Goal: Navigation & Orientation: Find specific page/section

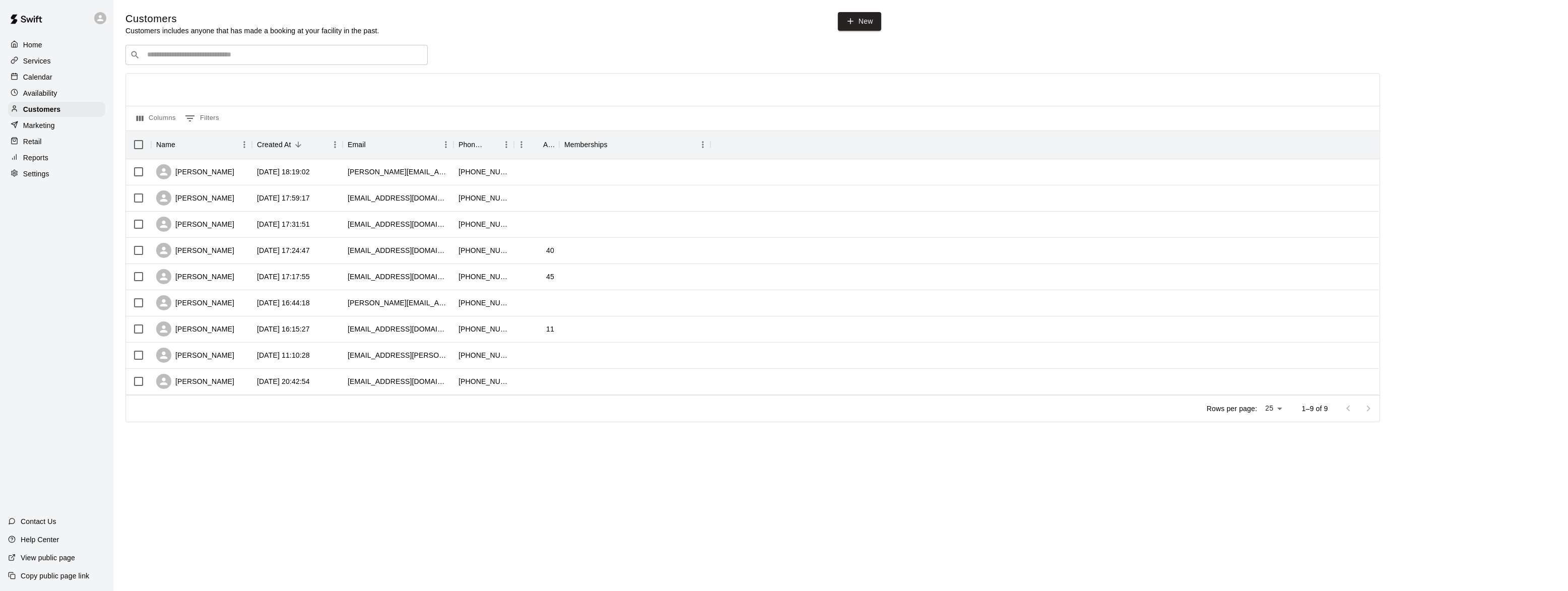
click at [35, 42] on p "Home" at bounding box center [33, 45] width 19 height 10
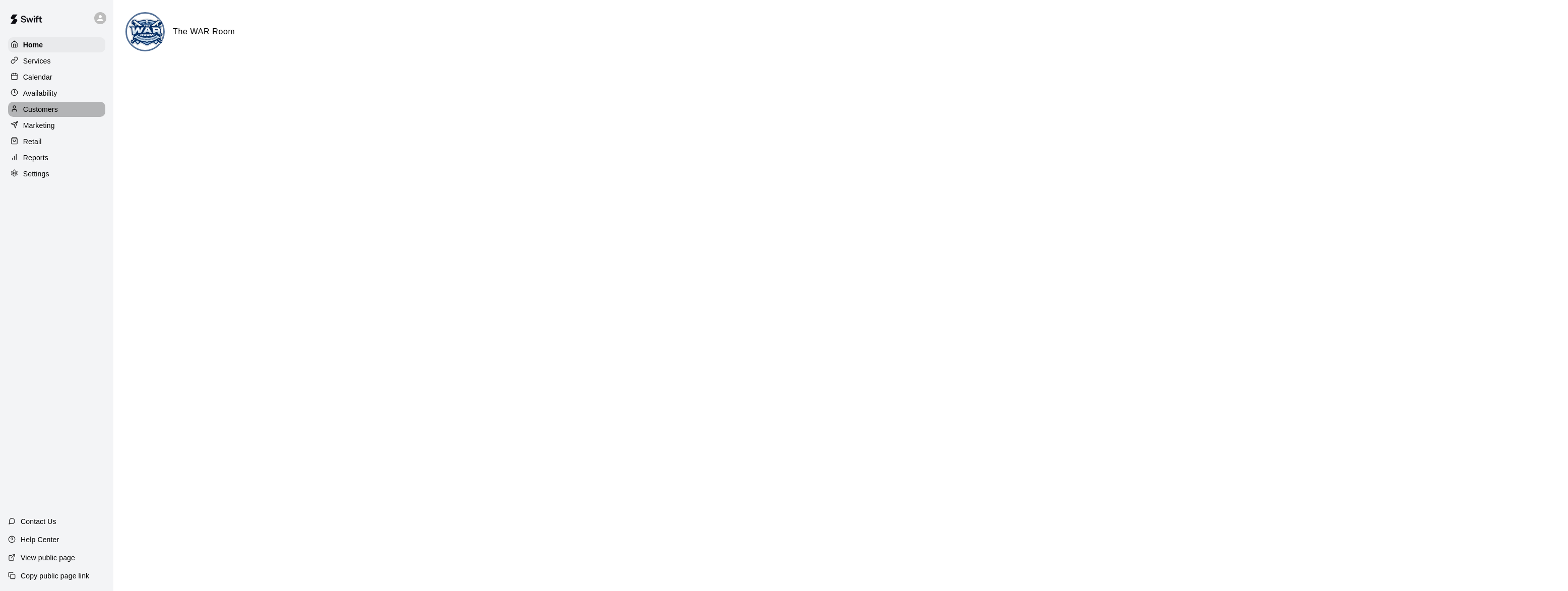
click at [33, 114] on p "Customers" at bounding box center [41, 109] width 35 height 10
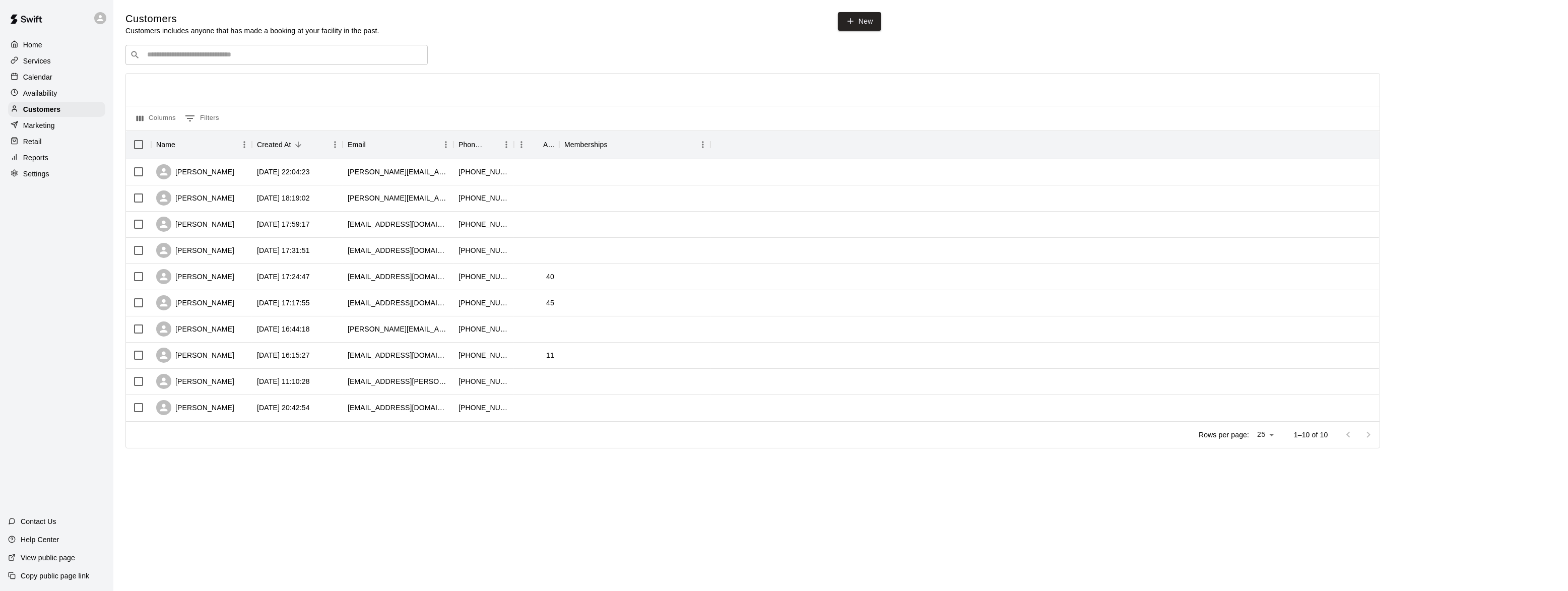
click at [36, 125] on p "Marketing" at bounding box center [39, 125] width 32 height 10
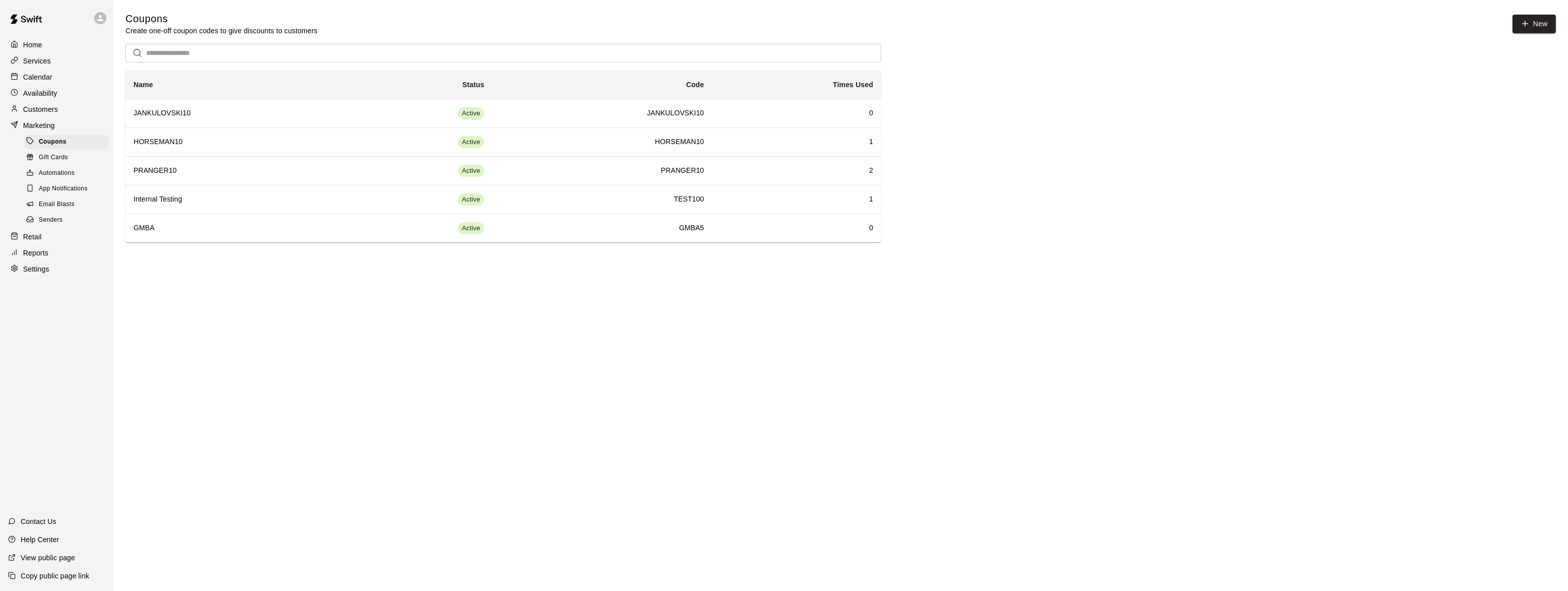
click at [35, 238] on p "Retail" at bounding box center [33, 236] width 19 height 10
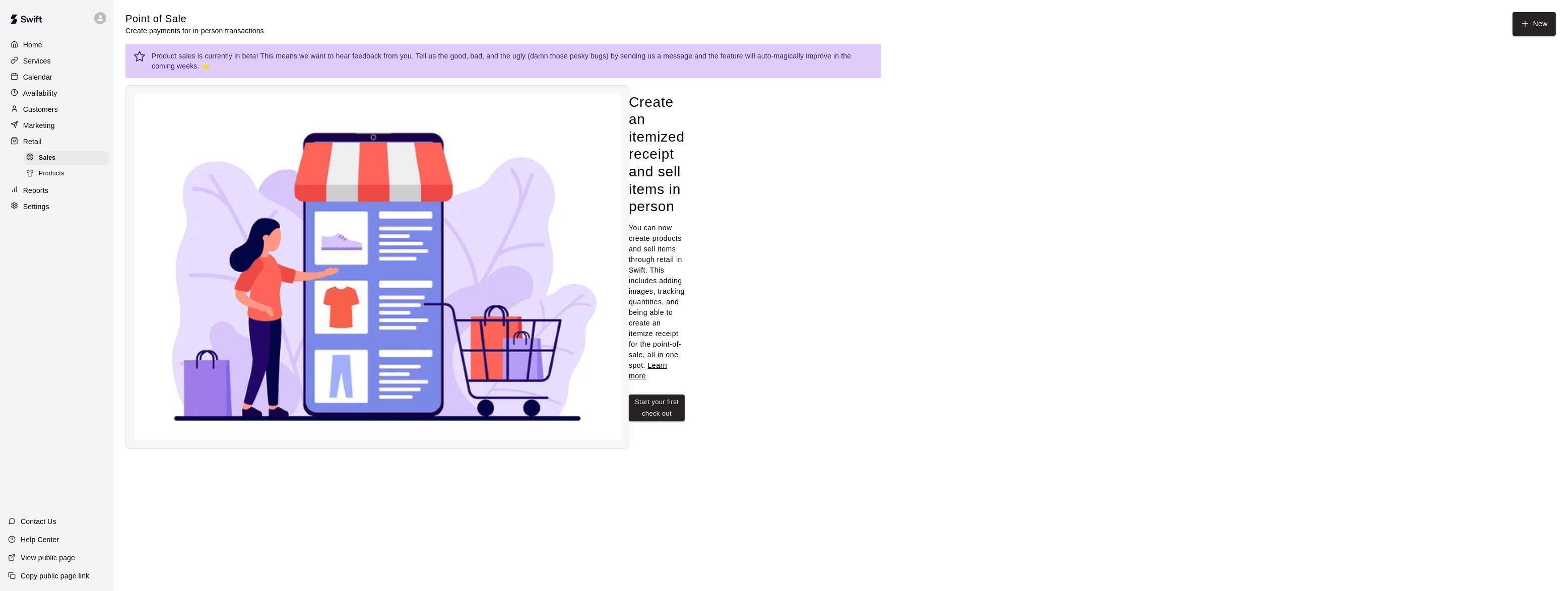
click at [38, 46] on p "Home" at bounding box center [33, 45] width 19 height 10
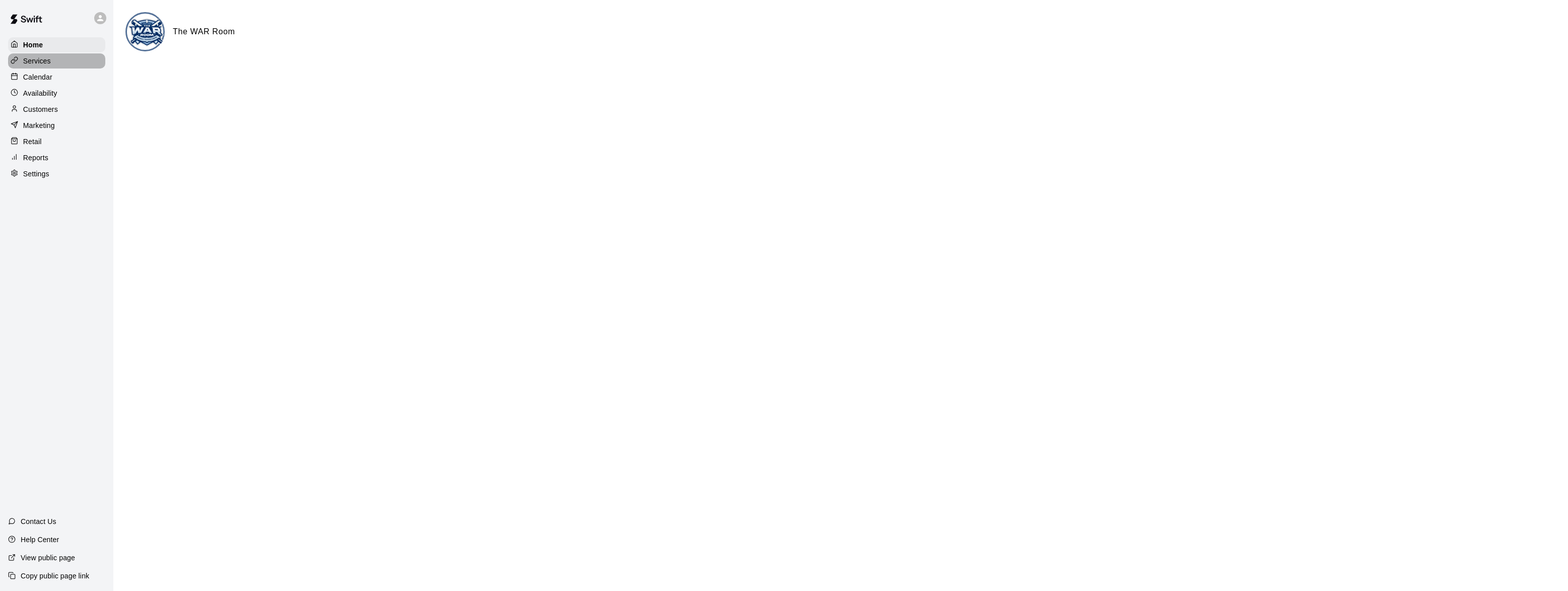
click at [36, 57] on p "Services" at bounding box center [37, 61] width 28 height 10
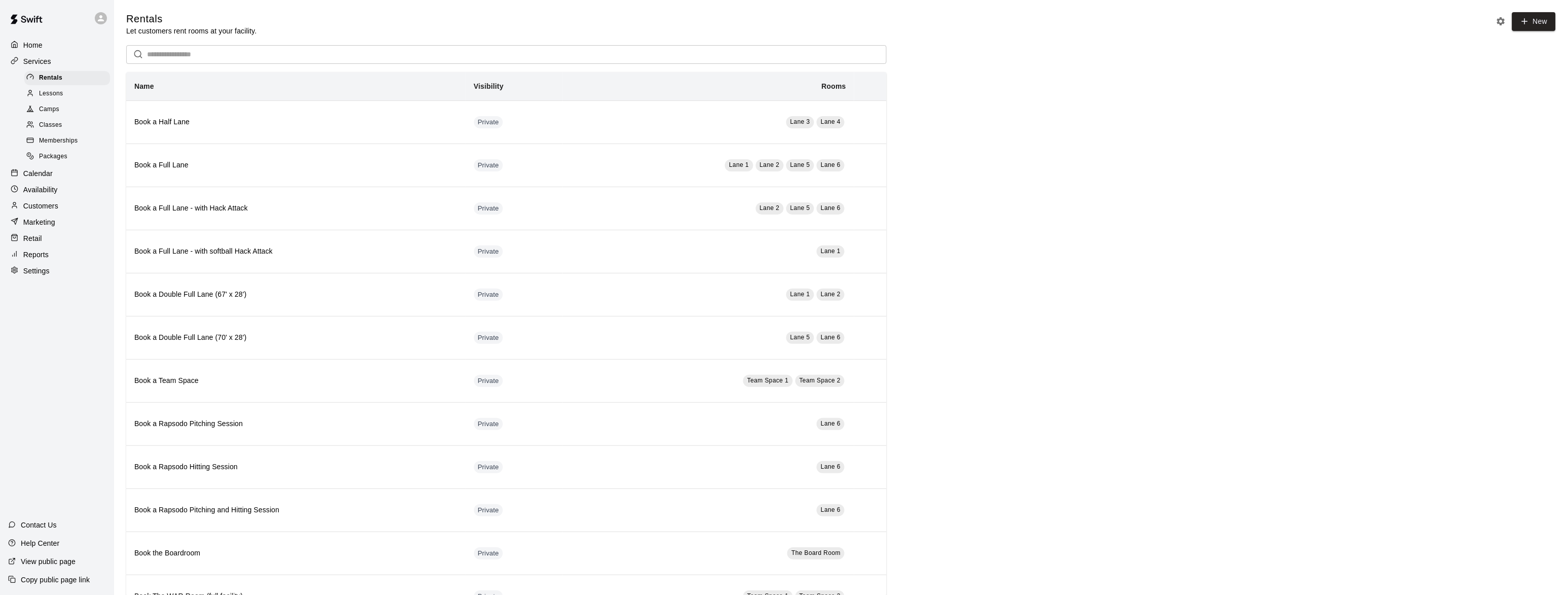
click at [51, 117] on div "Camps" at bounding box center [67, 109] width 86 height 14
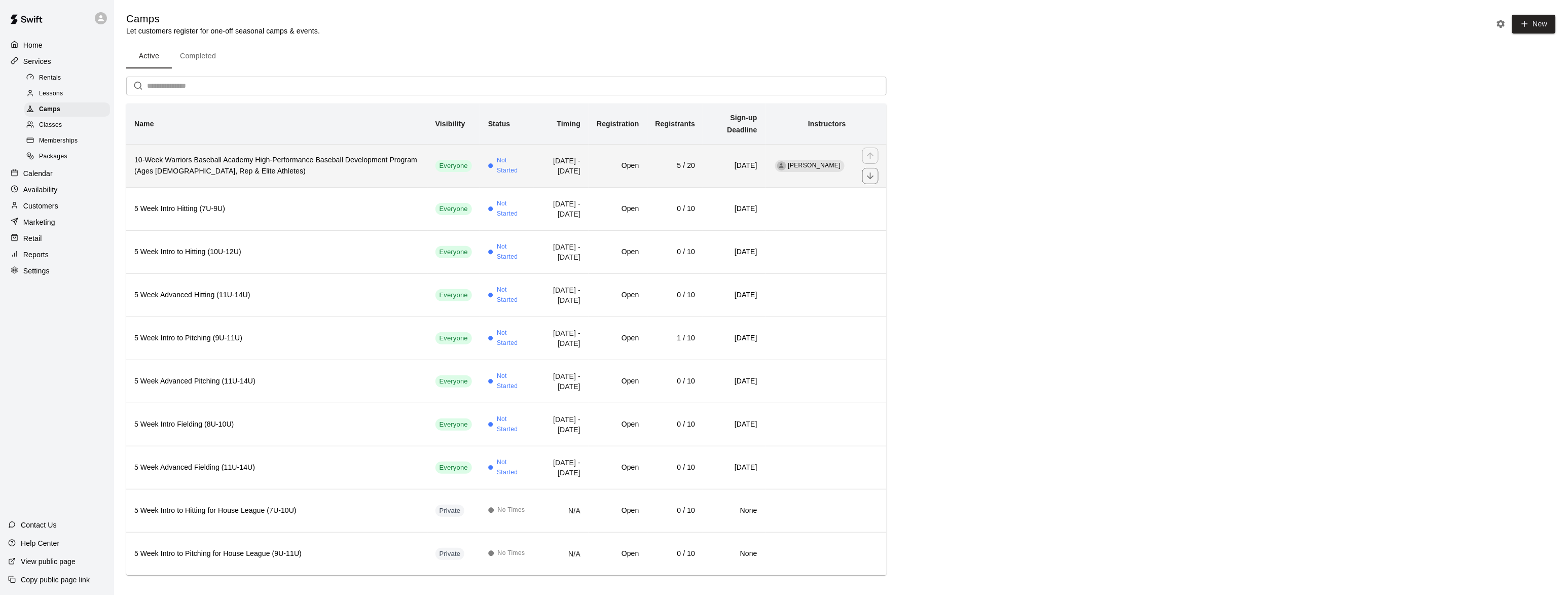
click at [223, 154] on h6 "10-Week Warriors Baseball Academy High-Performance Baseball Development Program…" at bounding box center [276, 166] width 285 height 22
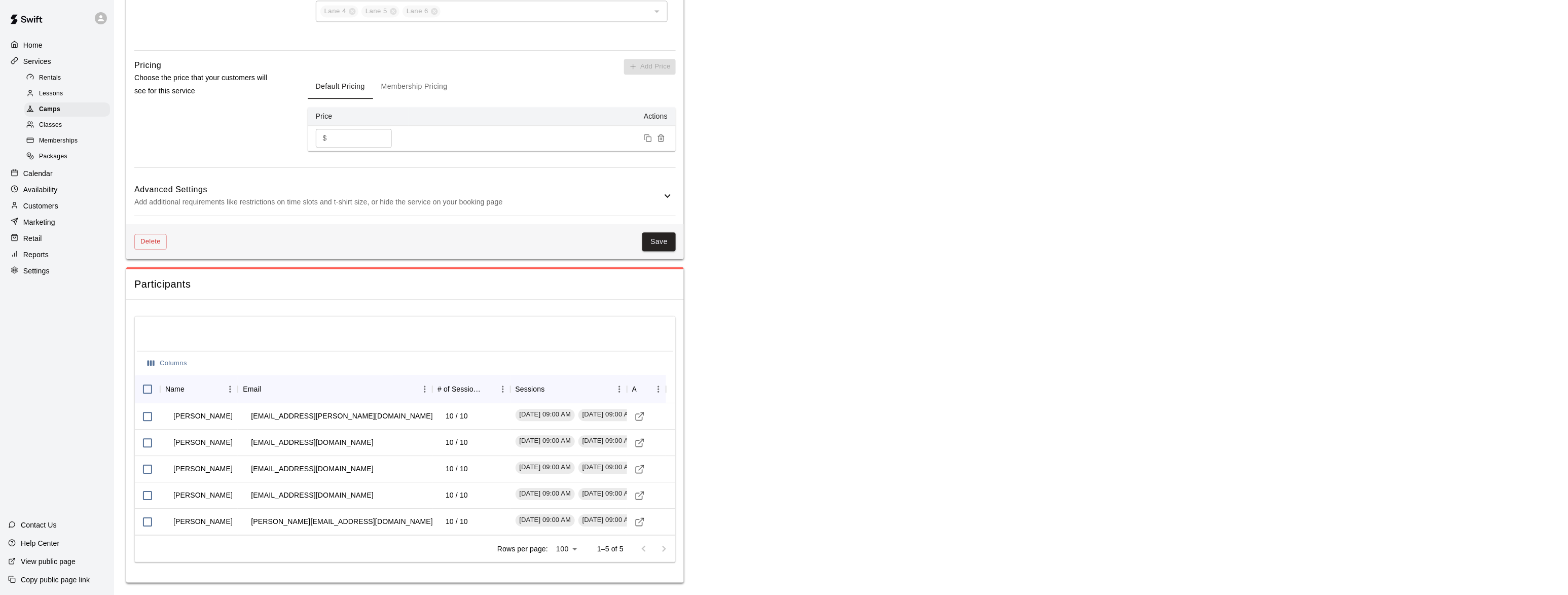
scroll to position [1072, 0]
click at [29, 210] on p "Customers" at bounding box center [41, 206] width 35 height 10
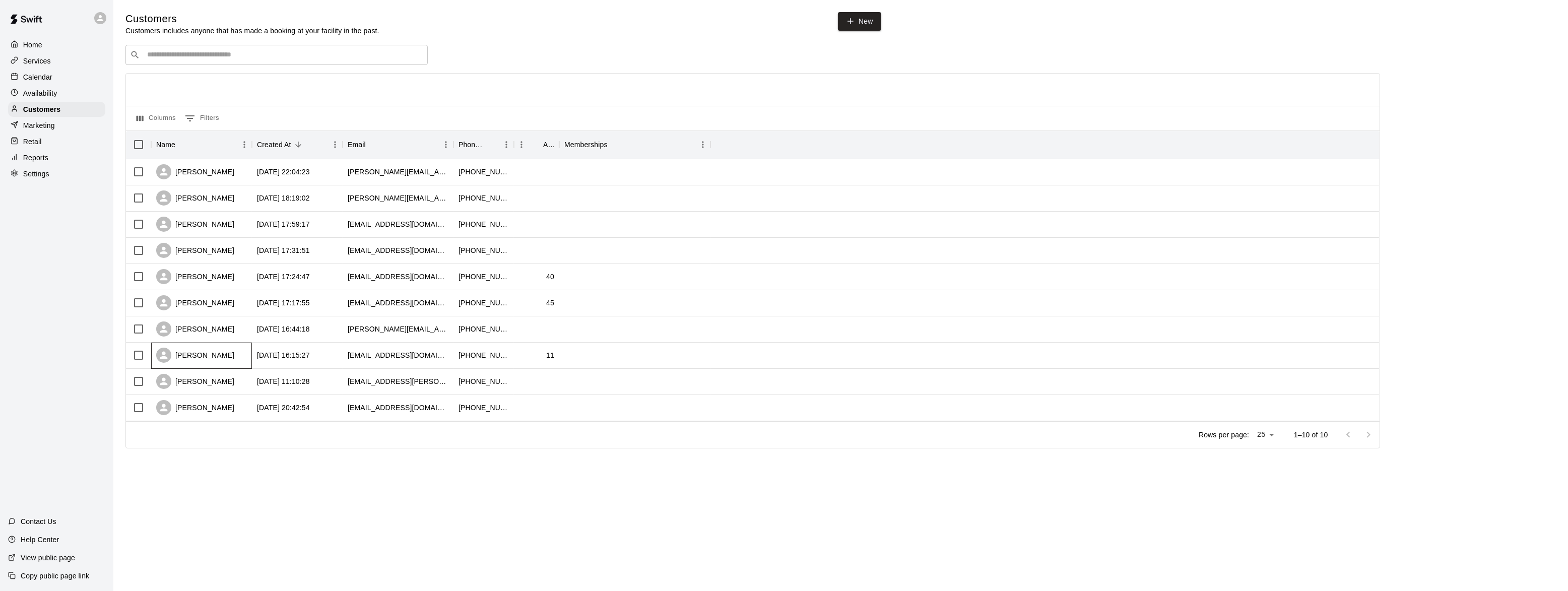
click at [199, 357] on div "[PERSON_NAME]" at bounding box center [195, 355] width 78 height 15
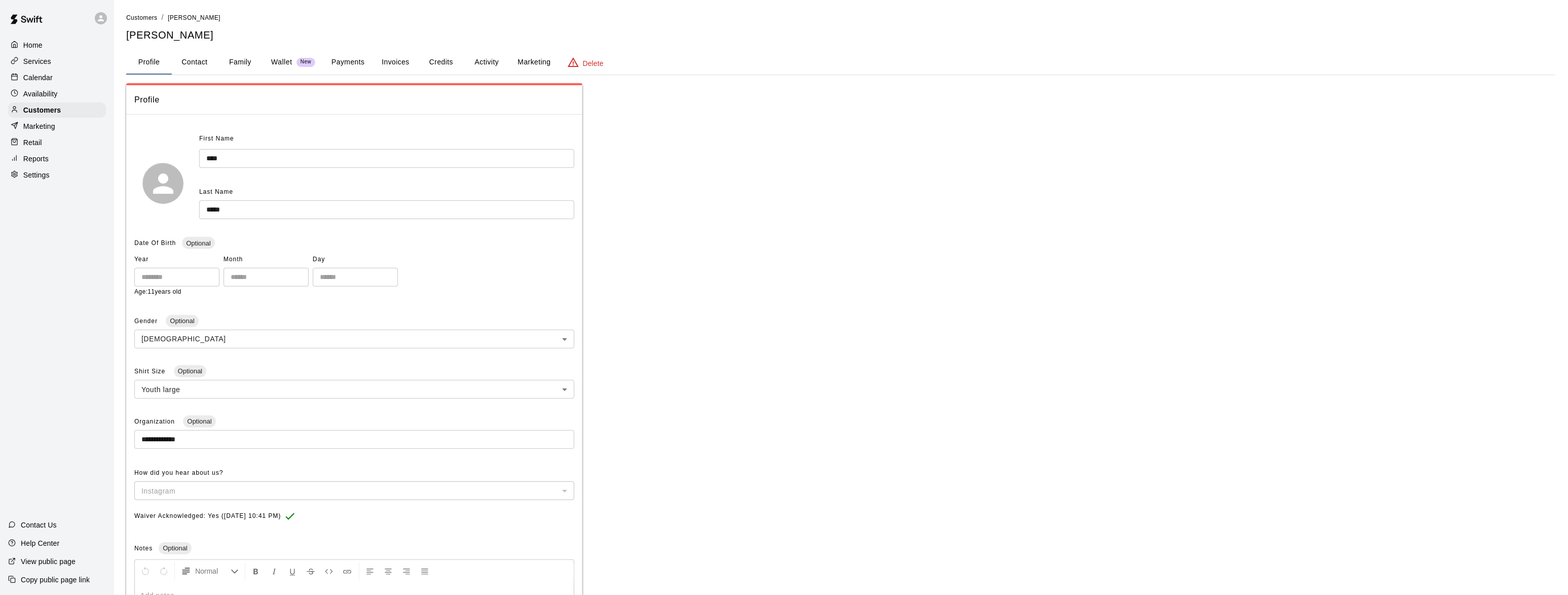
click at [241, 63] on button "Family" at bounding box center [241, 62] width 46 height 24
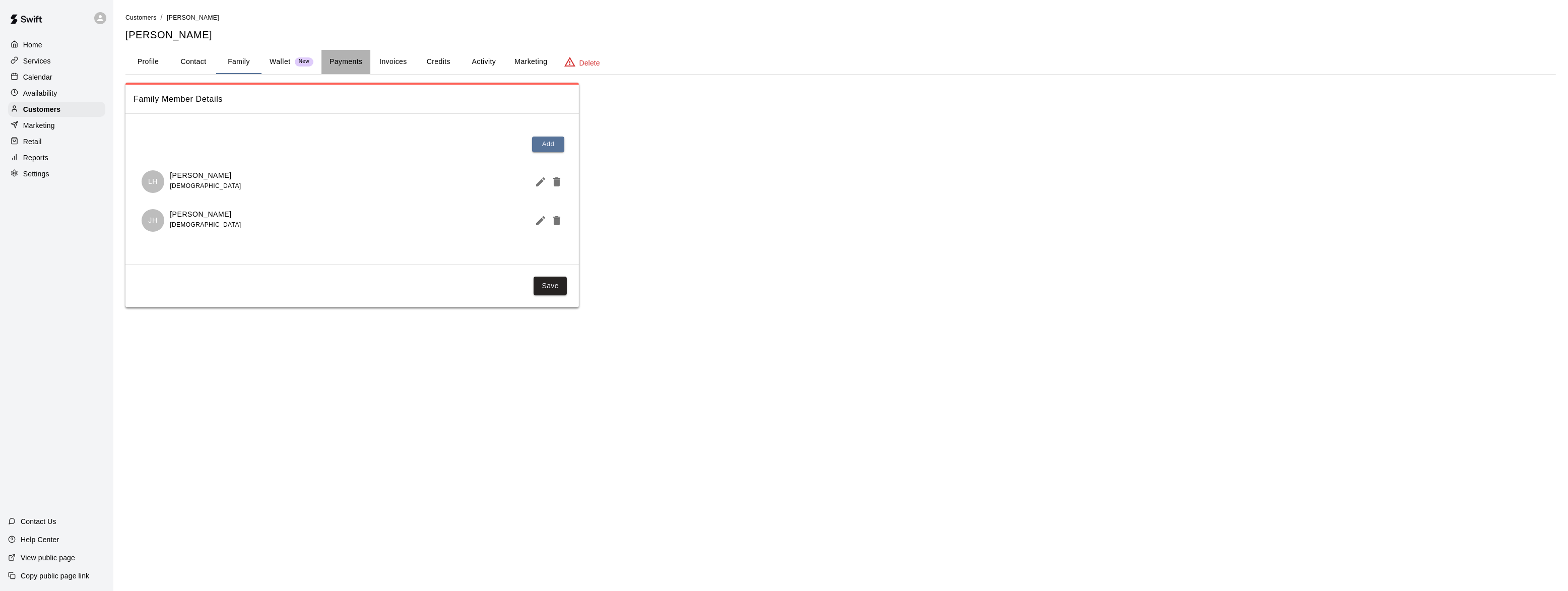
click at [348, 66] on button "Payments" at bounding box center [346, 62] width 49 height 24
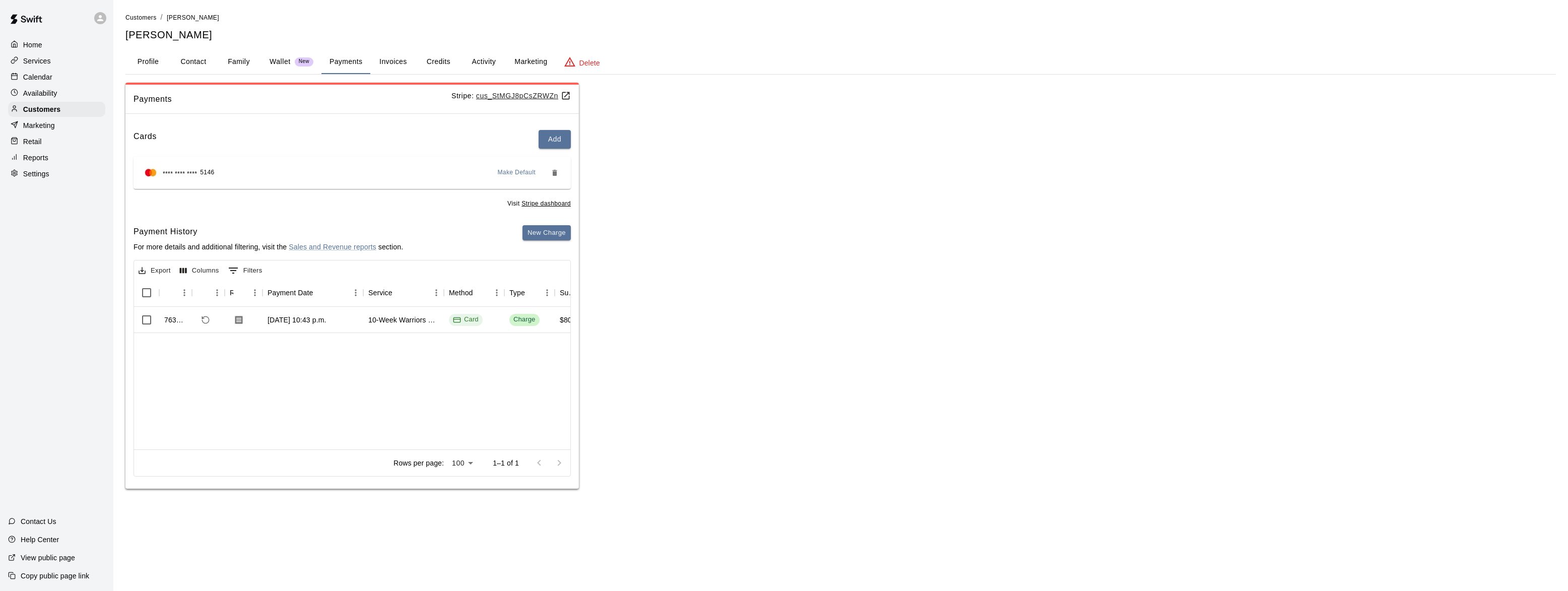
click at [534, 200] on u "Stripe dashboard" at bounding box center [546, 203] width 49 height 7
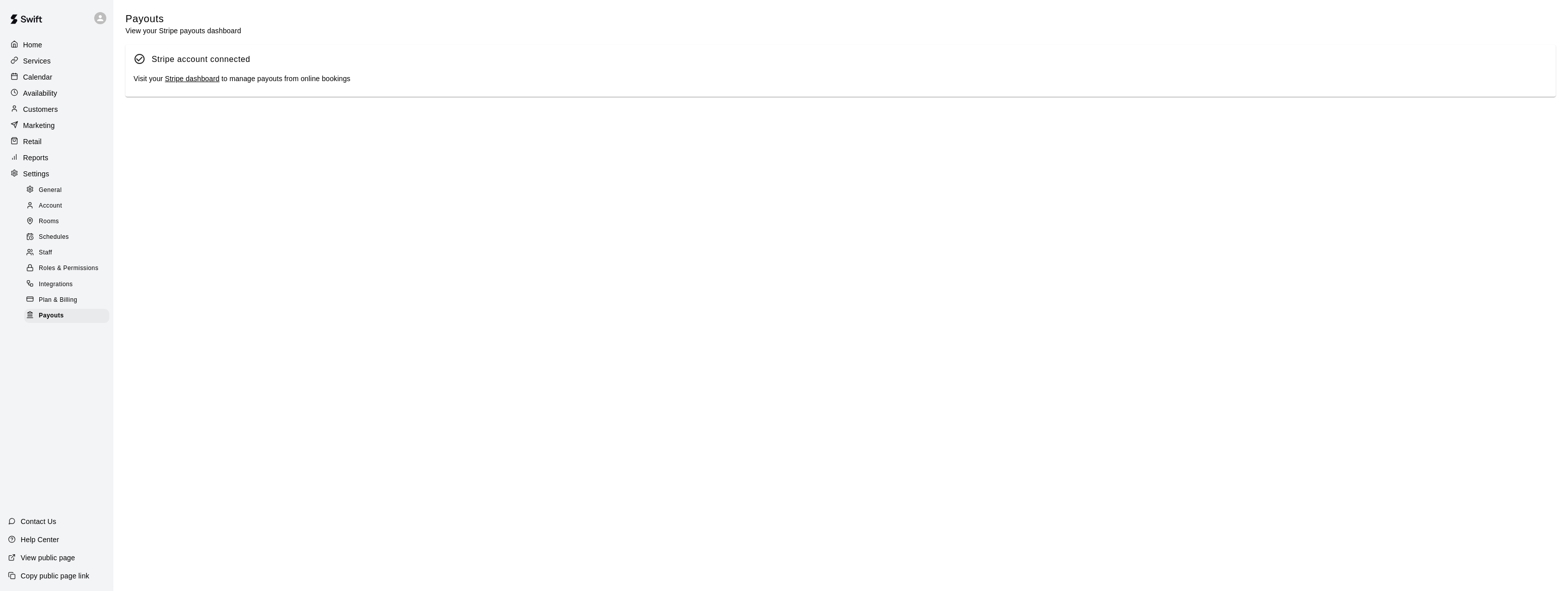
click at [176, 82] on link "Stripe dashboard" at bounding box center [192, 79] width 55 height 8
click at [26, 40] on p "Home" at bounding box center [33, 45] width 19 height 10
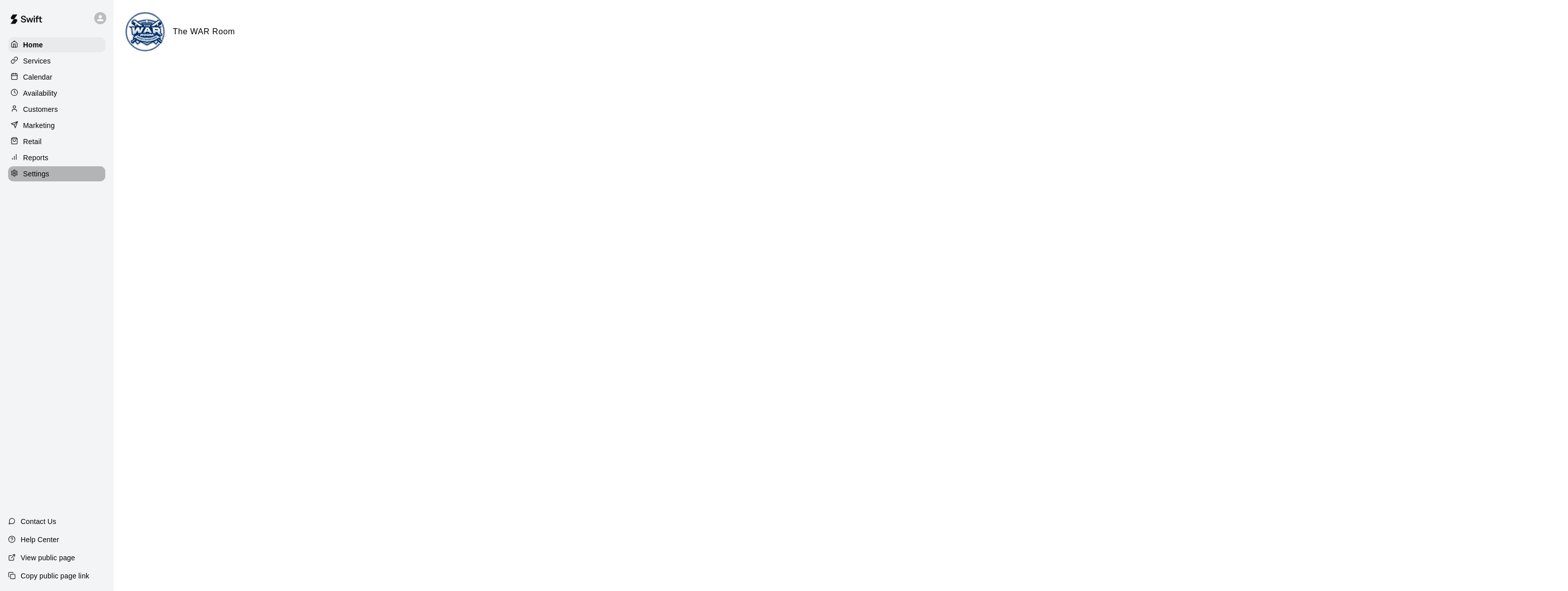
click at [46, 172] on p "Settings" at bounding box center [37, 173] width 26 height 10
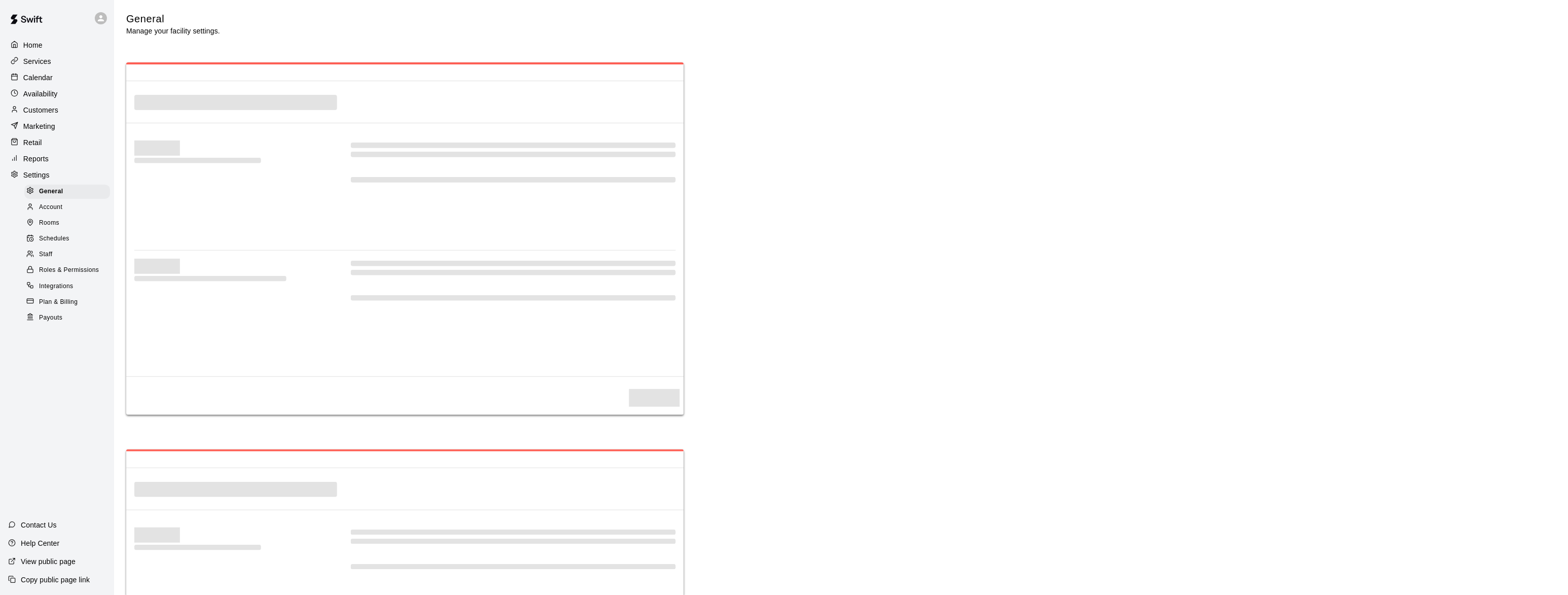
select select "**"
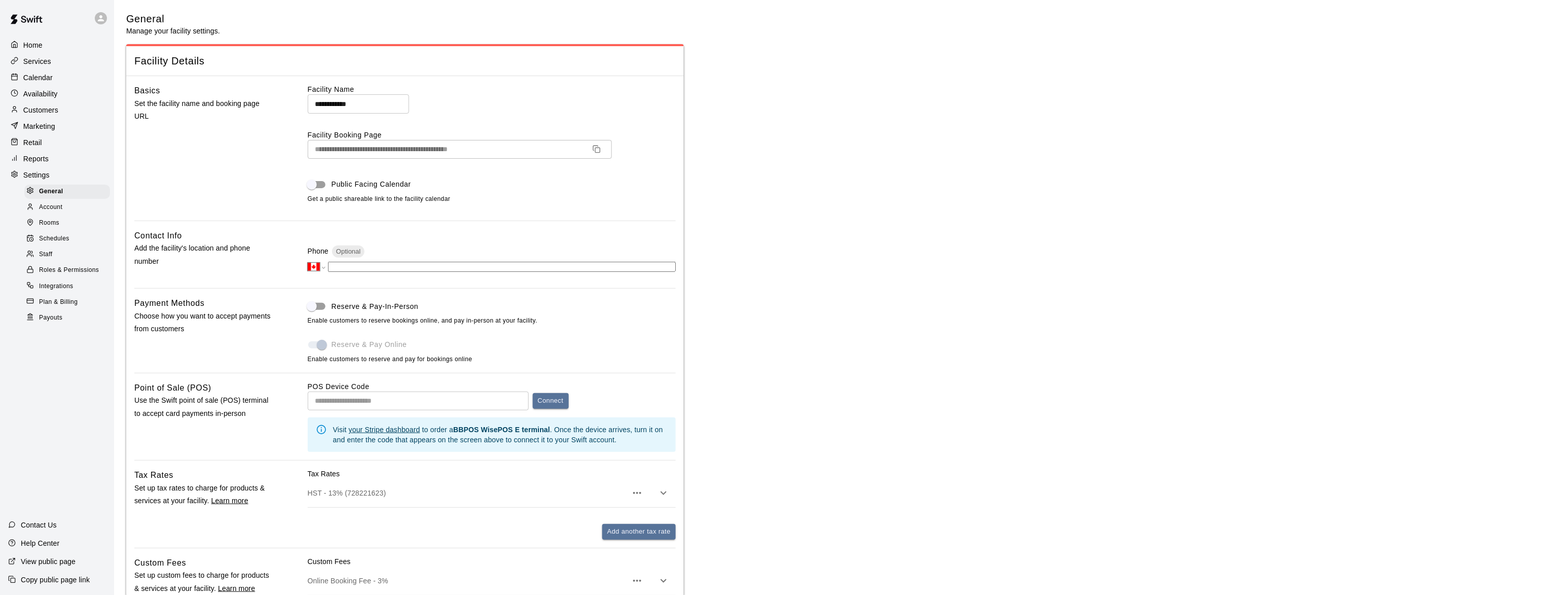
scroll to position [1910, 0]
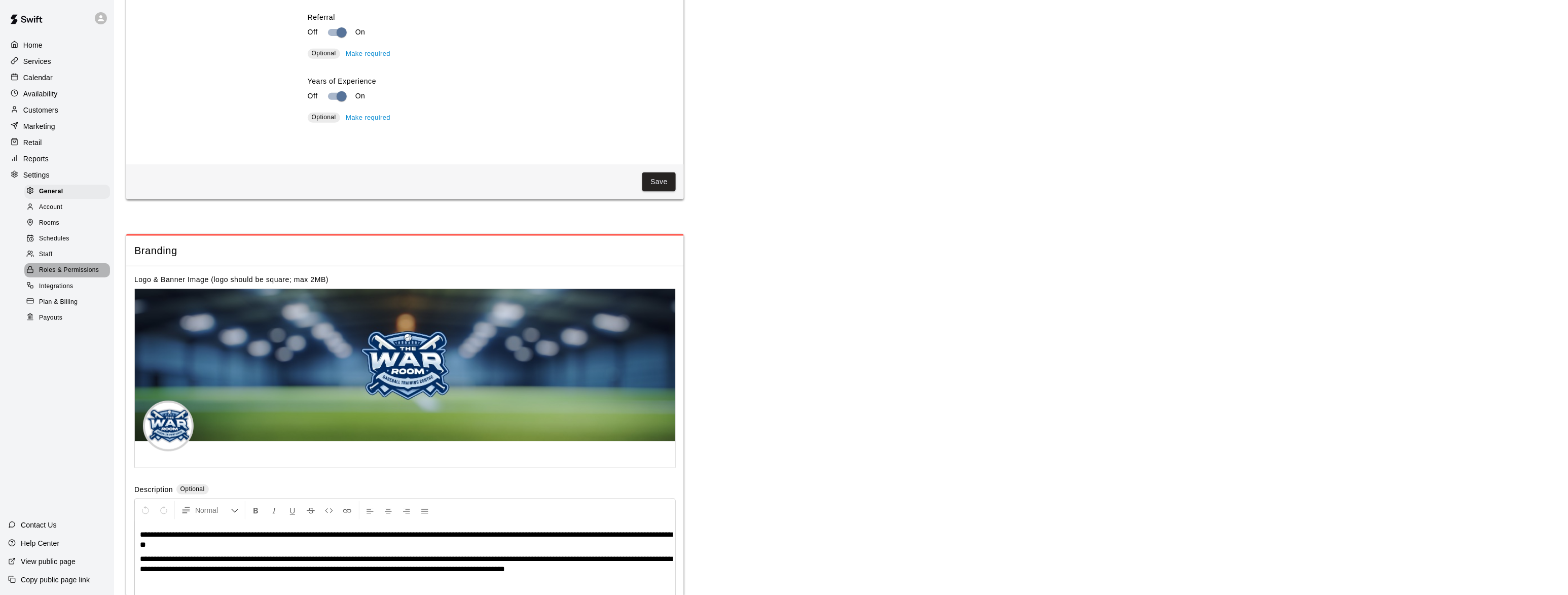
click at [59, 274] on span "Roles & Permissions" at bounding box center [69, 270] width 60 height 10
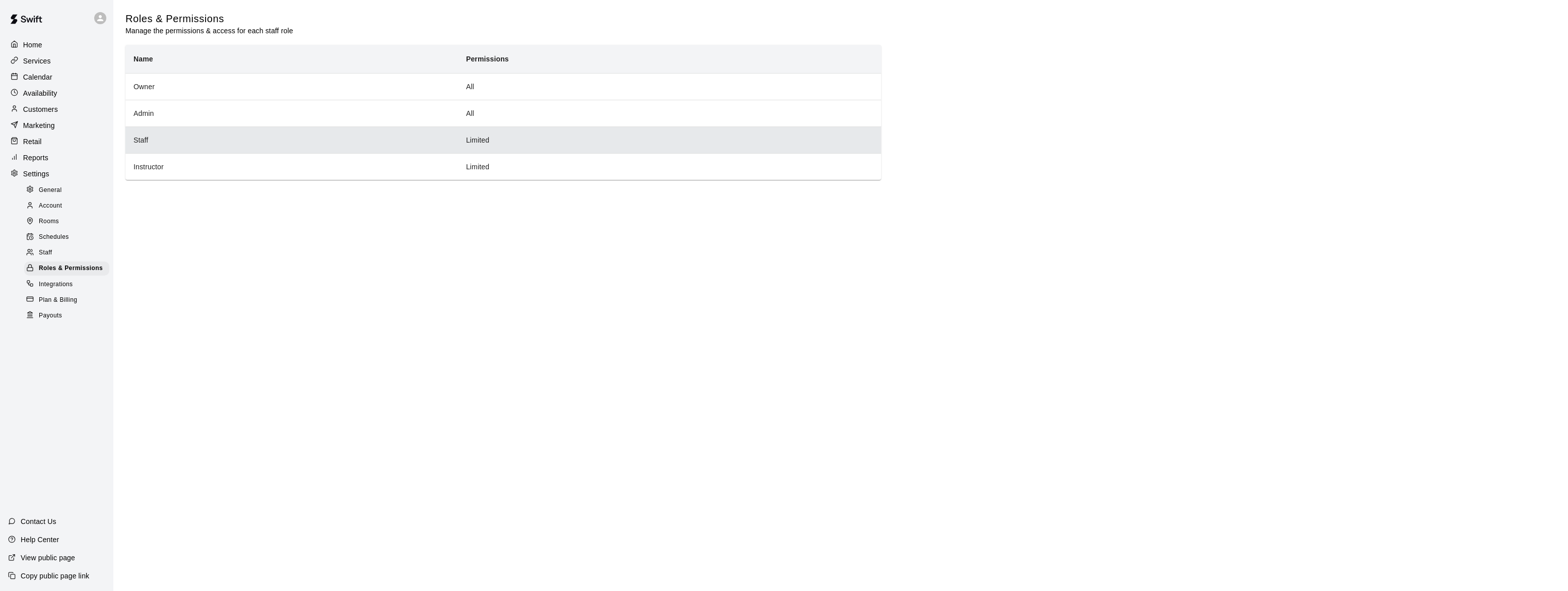
click at [142, 142] on th "Staff" at bounding box center [291, 140] width 333 height 27
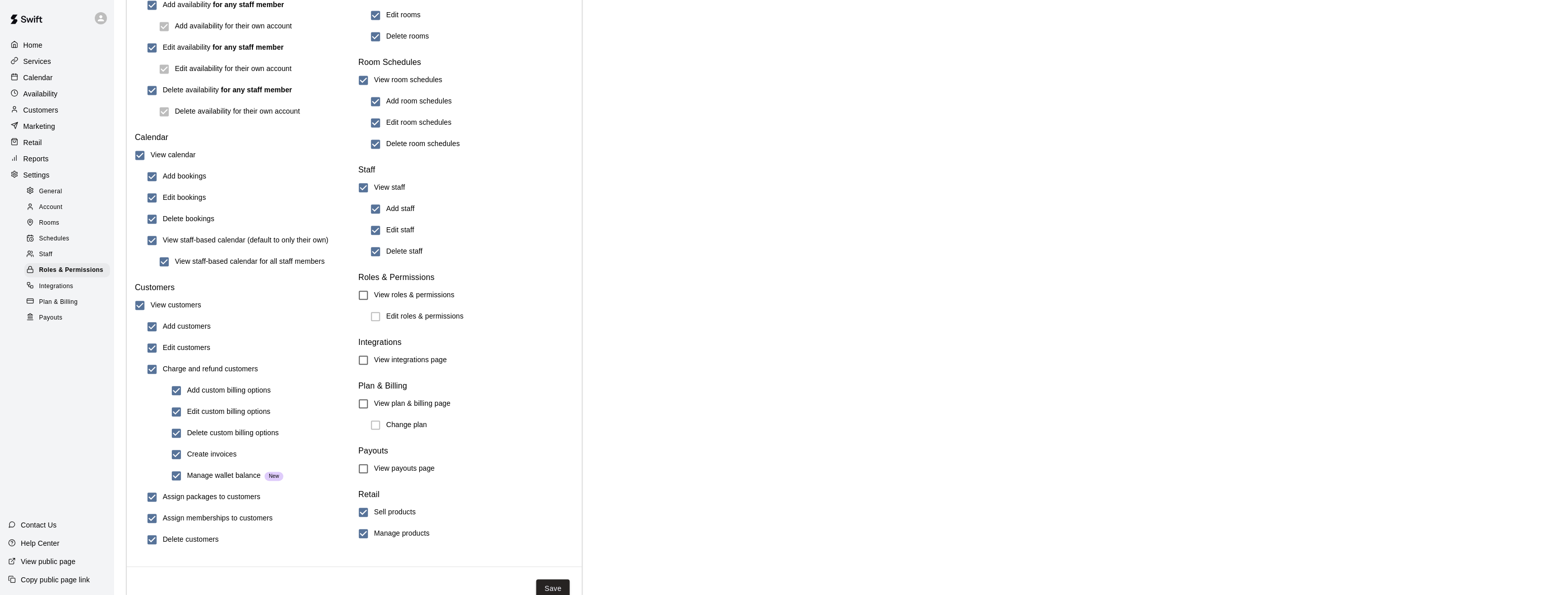
scroll to position [928, 0]
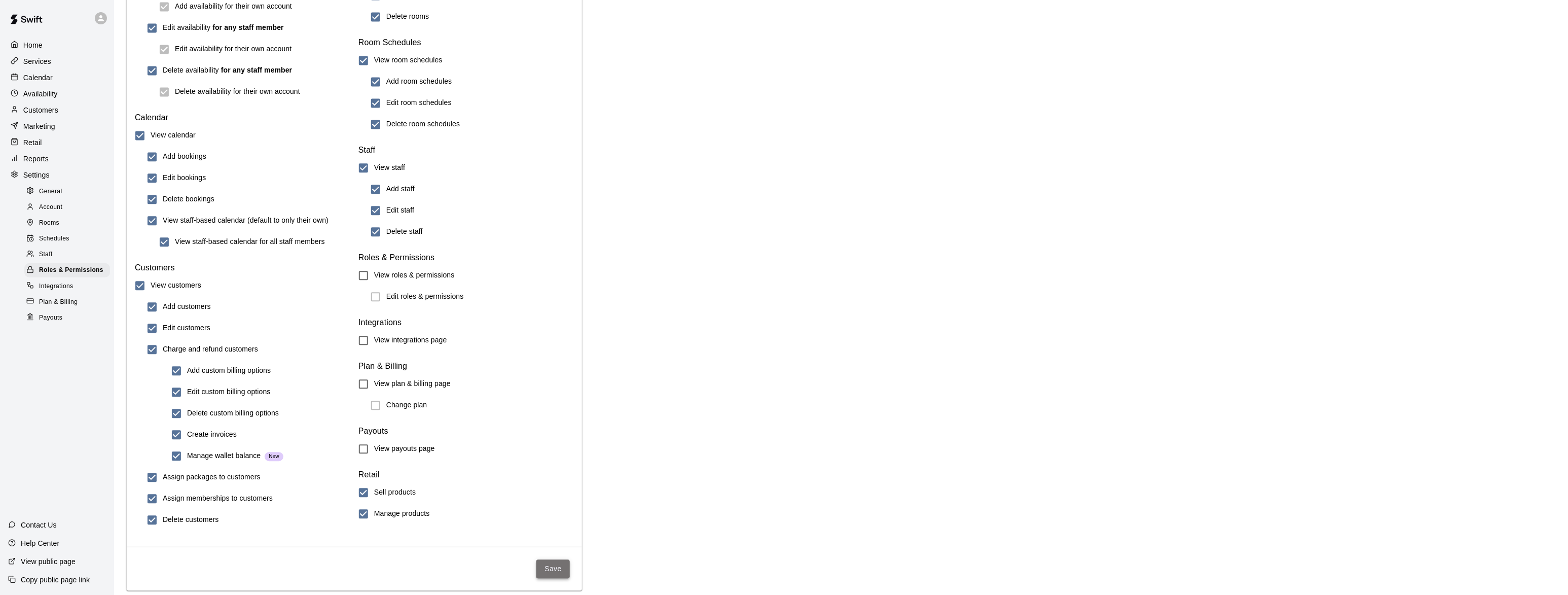
click at [551, 562] on button "Save" at bounding box center [553, 569] width 33 height 19
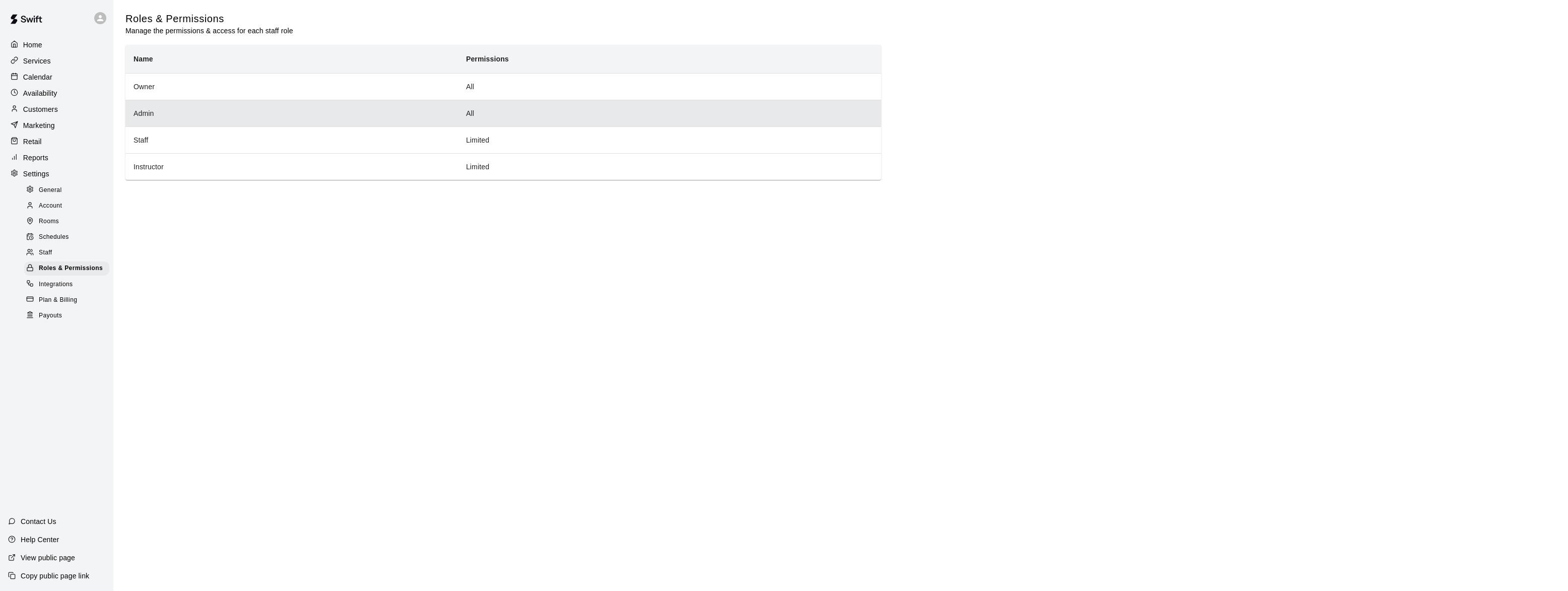
click at [152, 116] on th "Admin" at bounding box center [291, 113] width 333 height 27
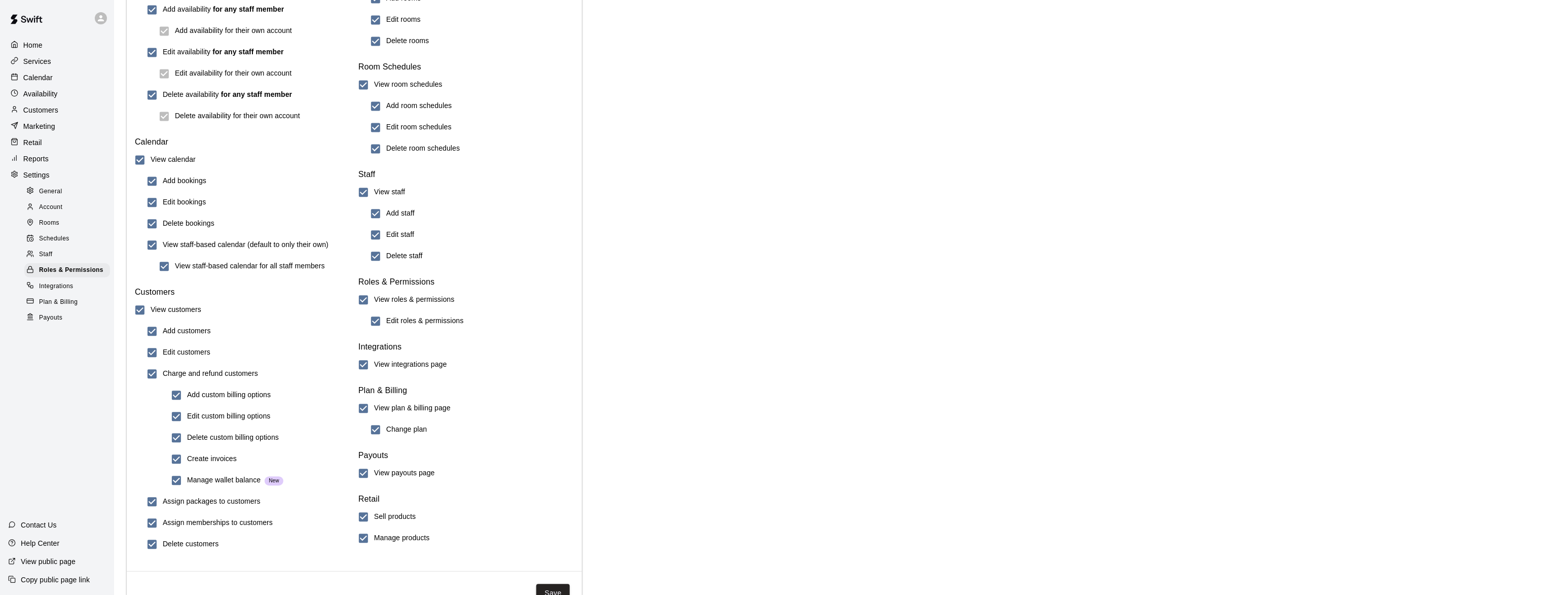
scroll to position [928, 0]
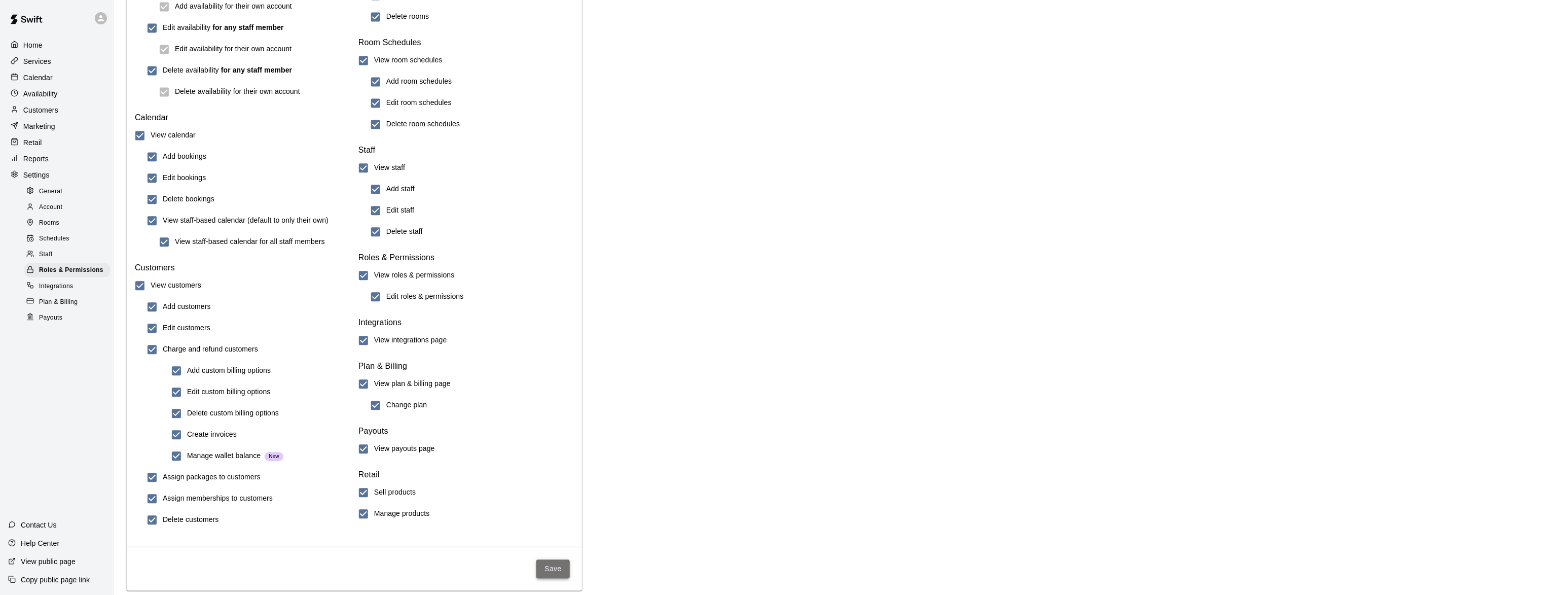
click at [550, 567] on button "Save" at bounding box center [553, 569] width 33 height 19
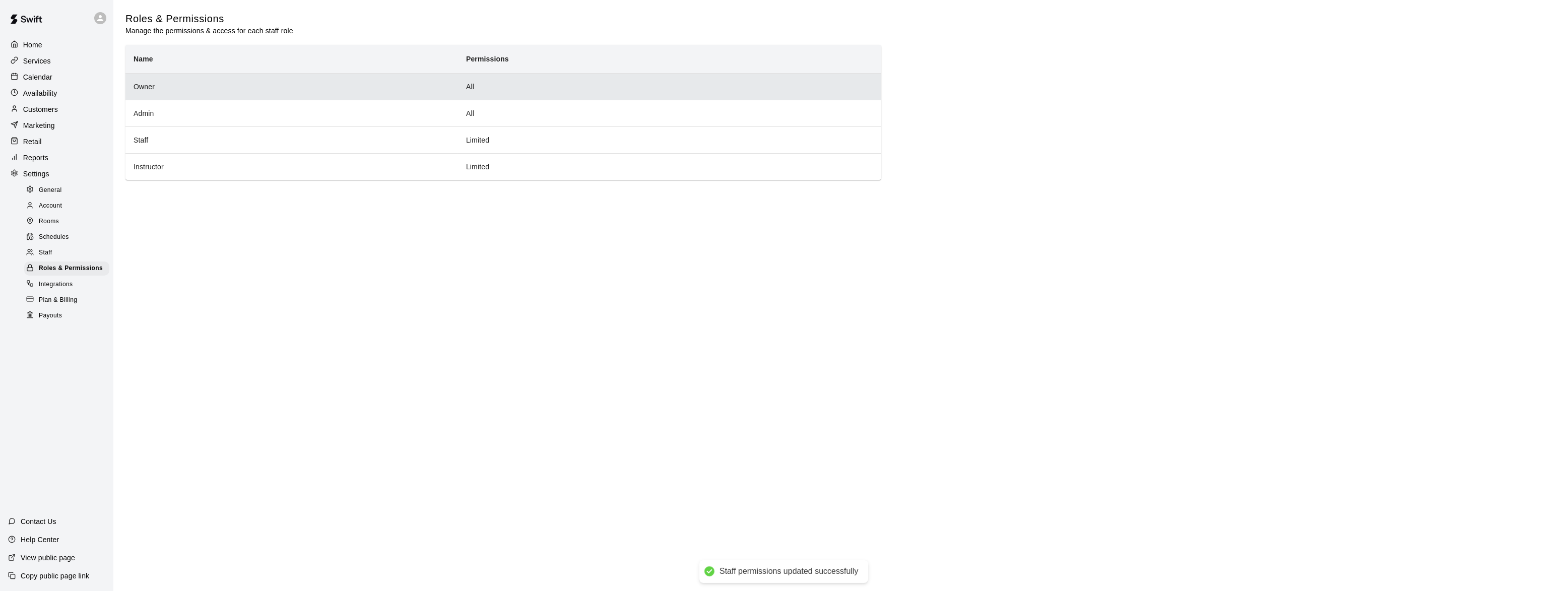
click at [154, 91] on th "Owner" at bounding box center [291, 86] width 333 height 27
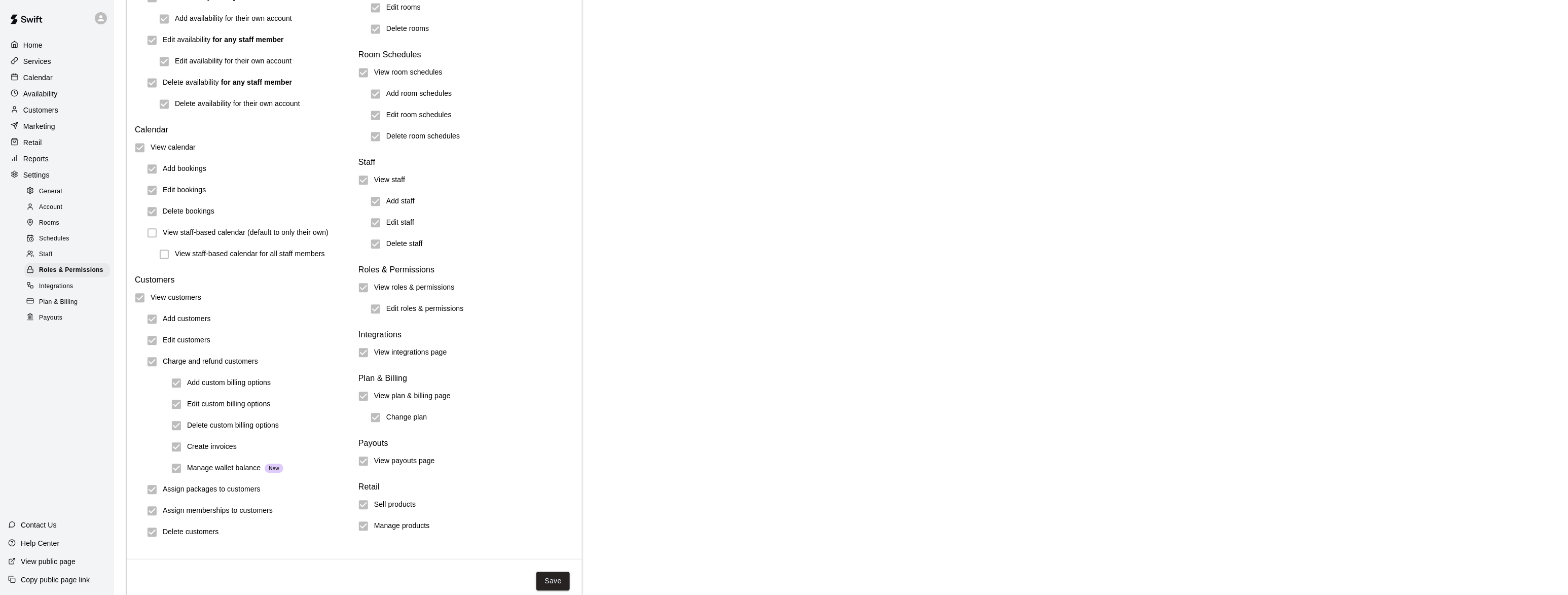
scroll to position [953, 0]
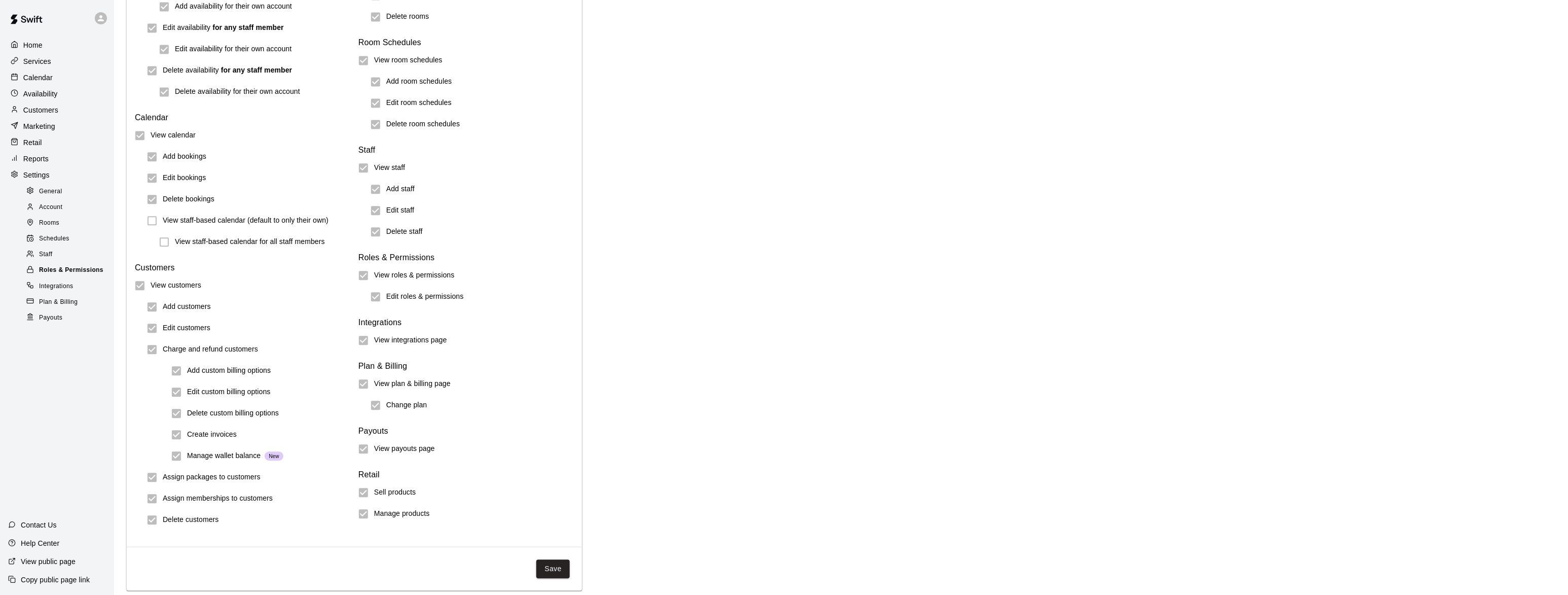
click at [88, 272] on span "Roles & Permissions" at bounding box center [71, 270] width 65 height 10
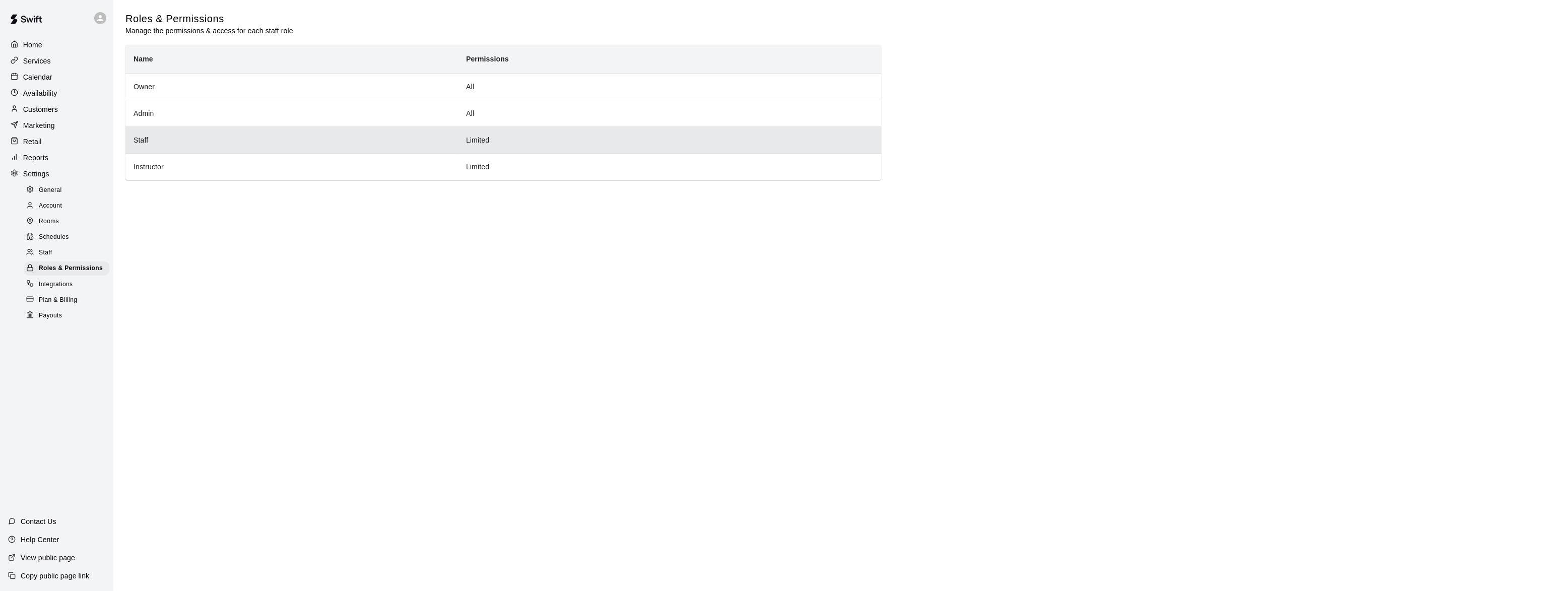
click at [141, 144] on th "Staff" at bounding box center [291, 140] width 333 height 27
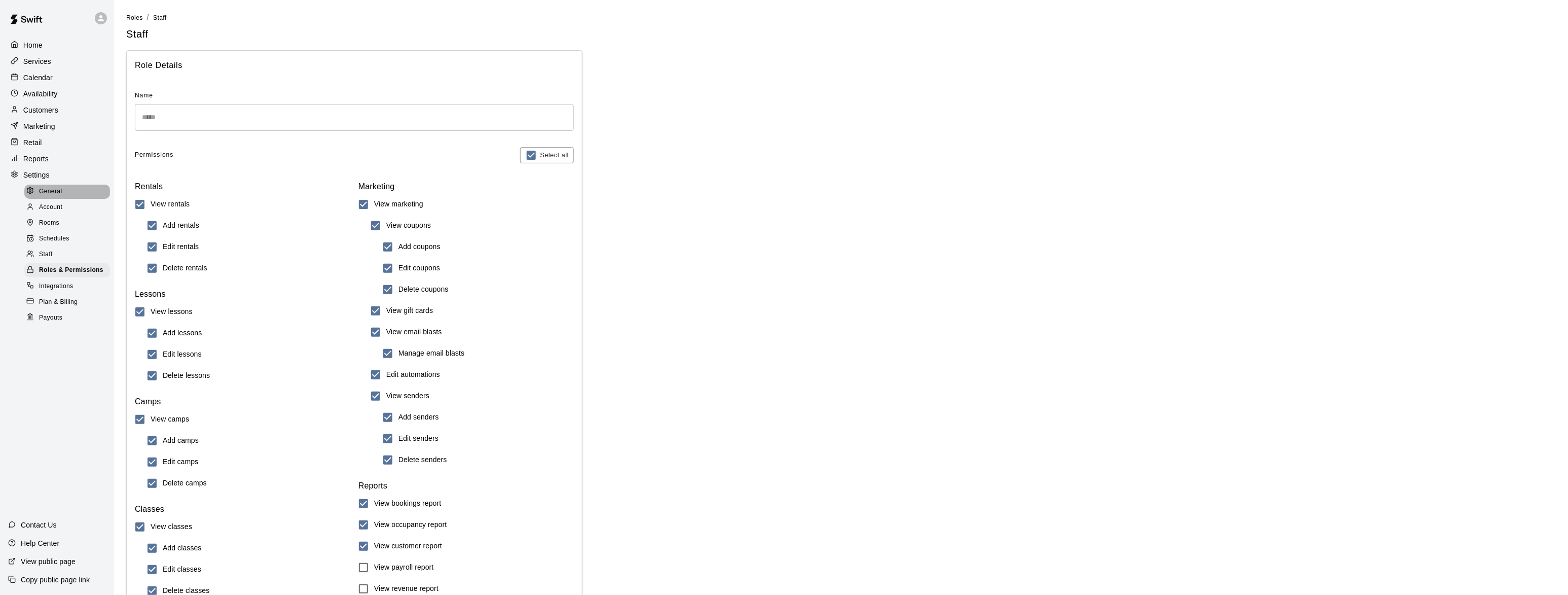
click at [53, 193] on span "General" at bounding box center [51, 191] width 24 height 10
select select "**"
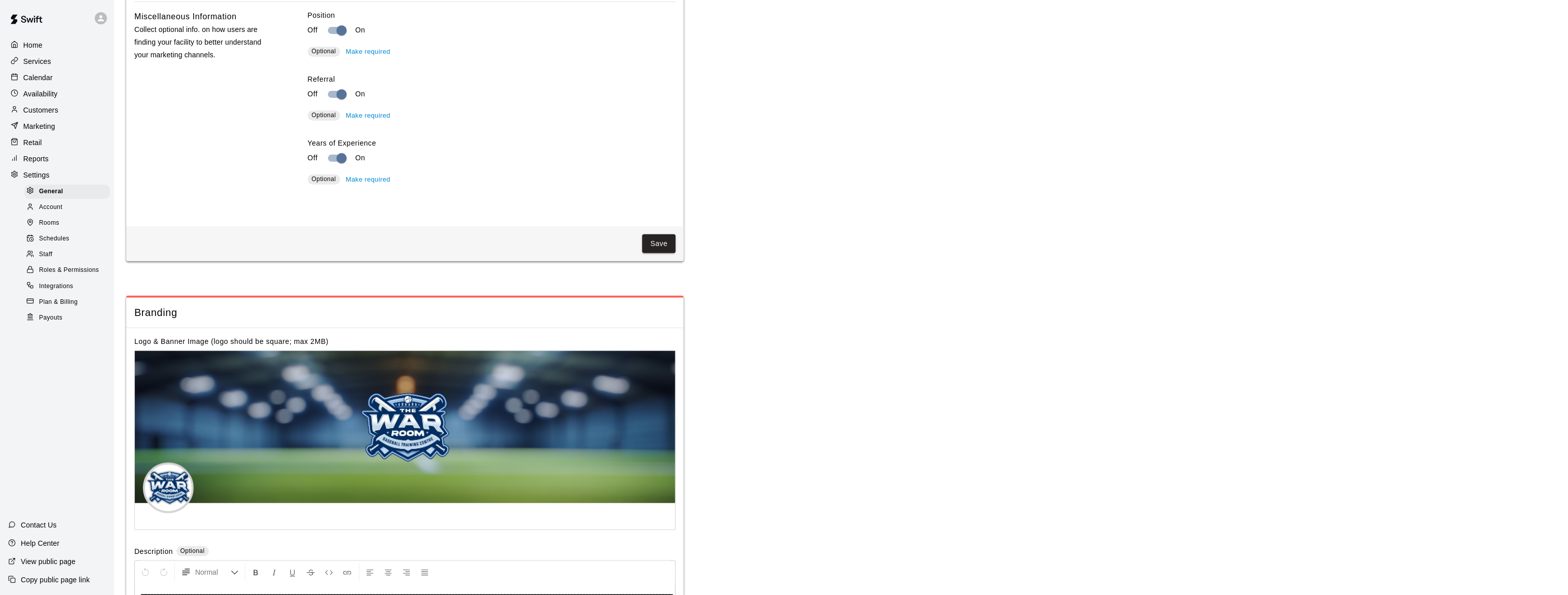
scroll to position [1663, 0]
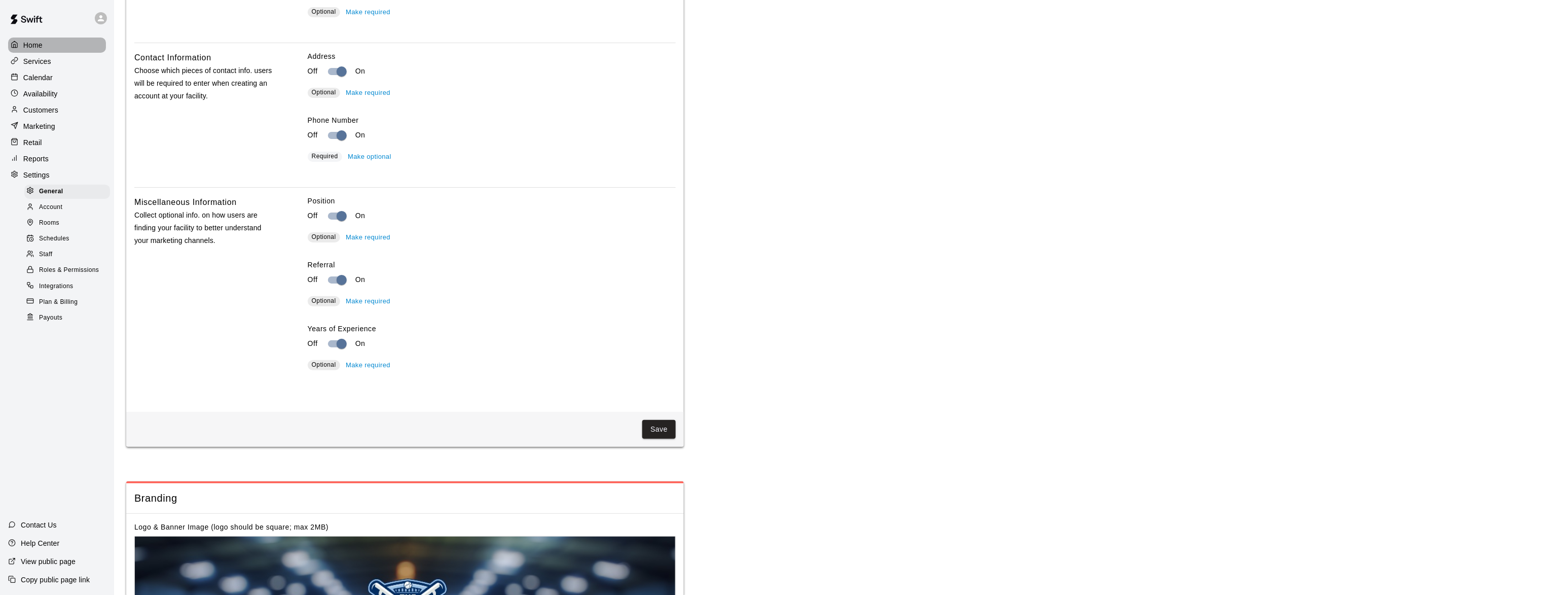
click at [36, 40] on p "Home" at bounding box center [33, 45] width 19 height 10
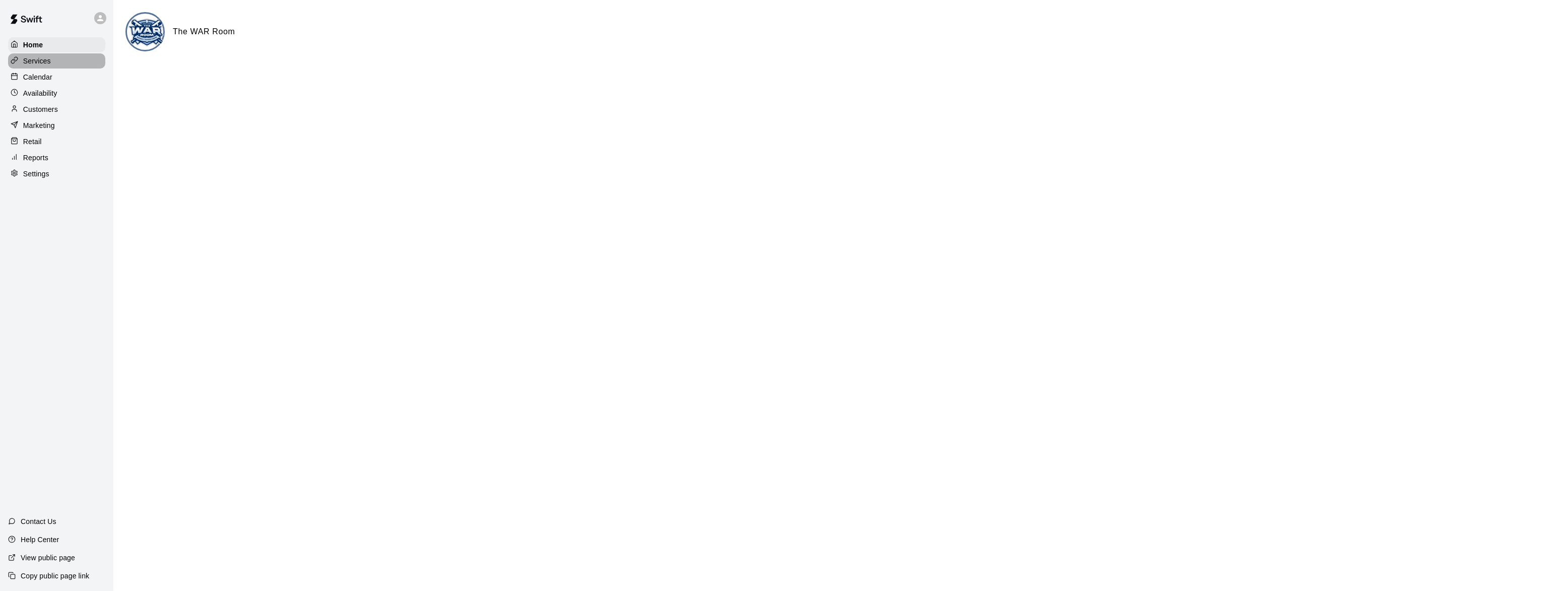
click at [48, 68] on div "Services" at bounding box center [57, 61] width 98 height 15
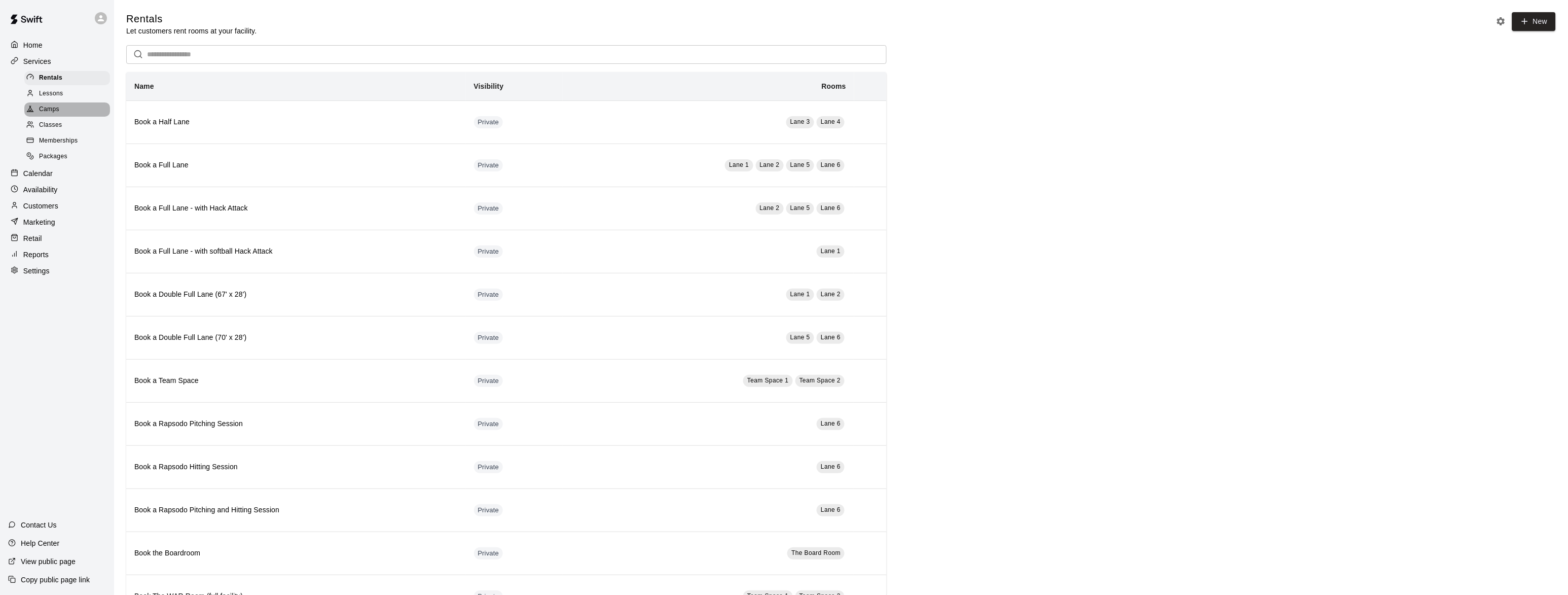
click at [52, 108] on span "Camps" at bounding box center [49, 109] width 20 height 10
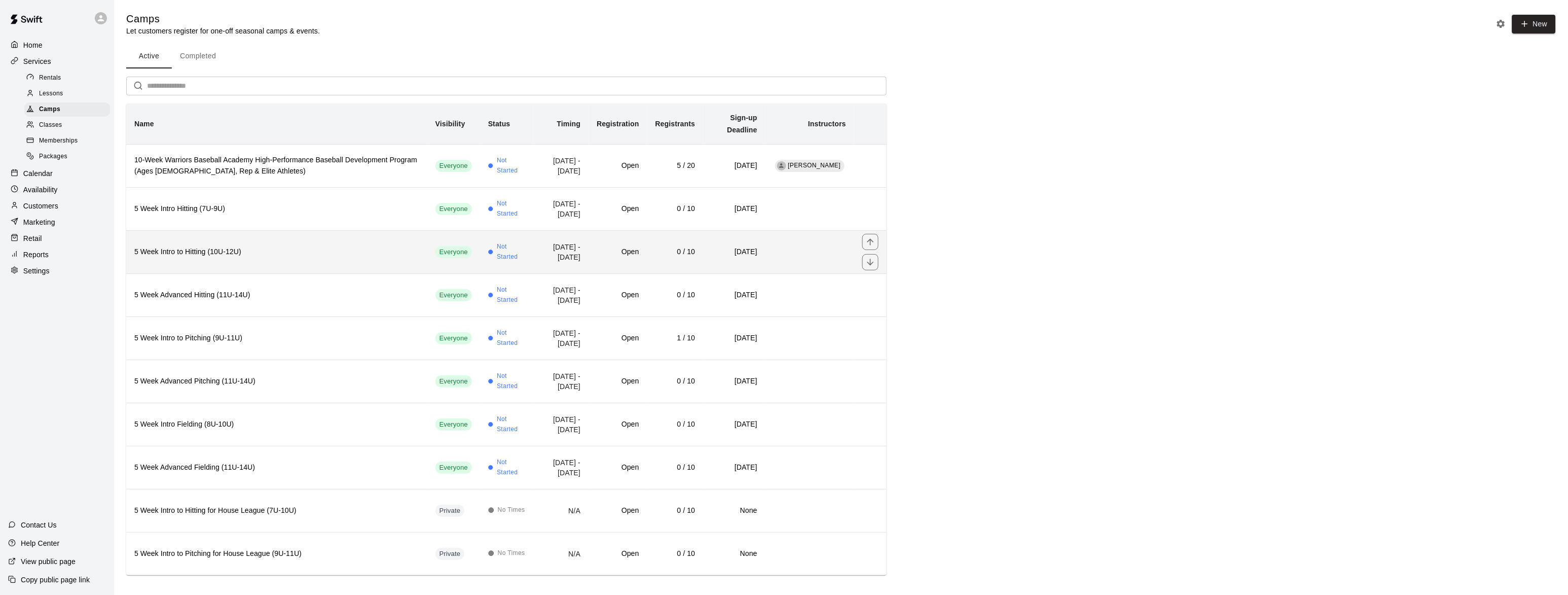
scroll to position [1, 0]
